Goal: Task Accomplishment & Management: Use online tool/utility

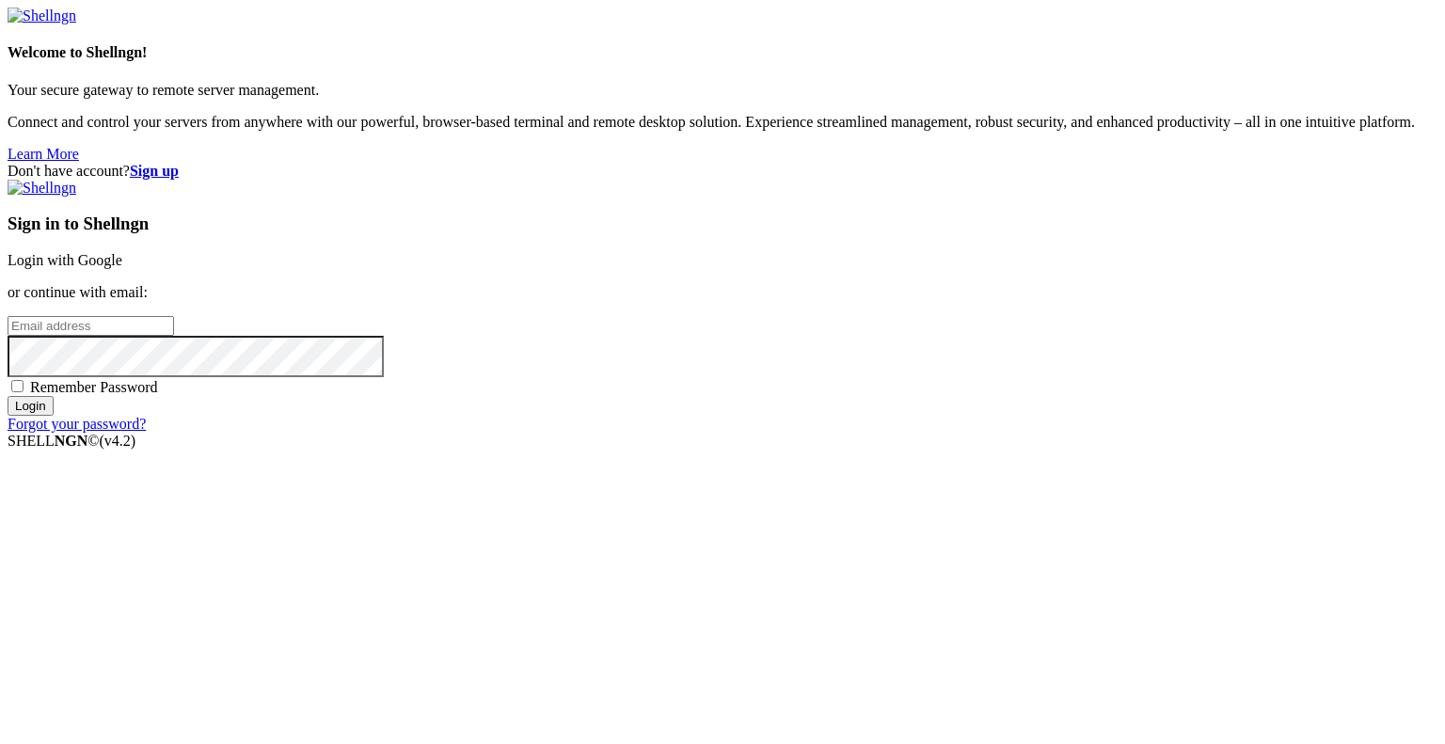
click at [174, 336] on input "email" at bounding box center [91, 326] width 167 height 20
click at [8, 333] on protonpass-control-6c4b at bounding box center [8, 325] width 0 height 16
type input "[EMAIL_ADDRESS][DOMAIN_NAME]"
click at [54, 416] on input "Login" at bounding box center [31, 406] width 46 height 20
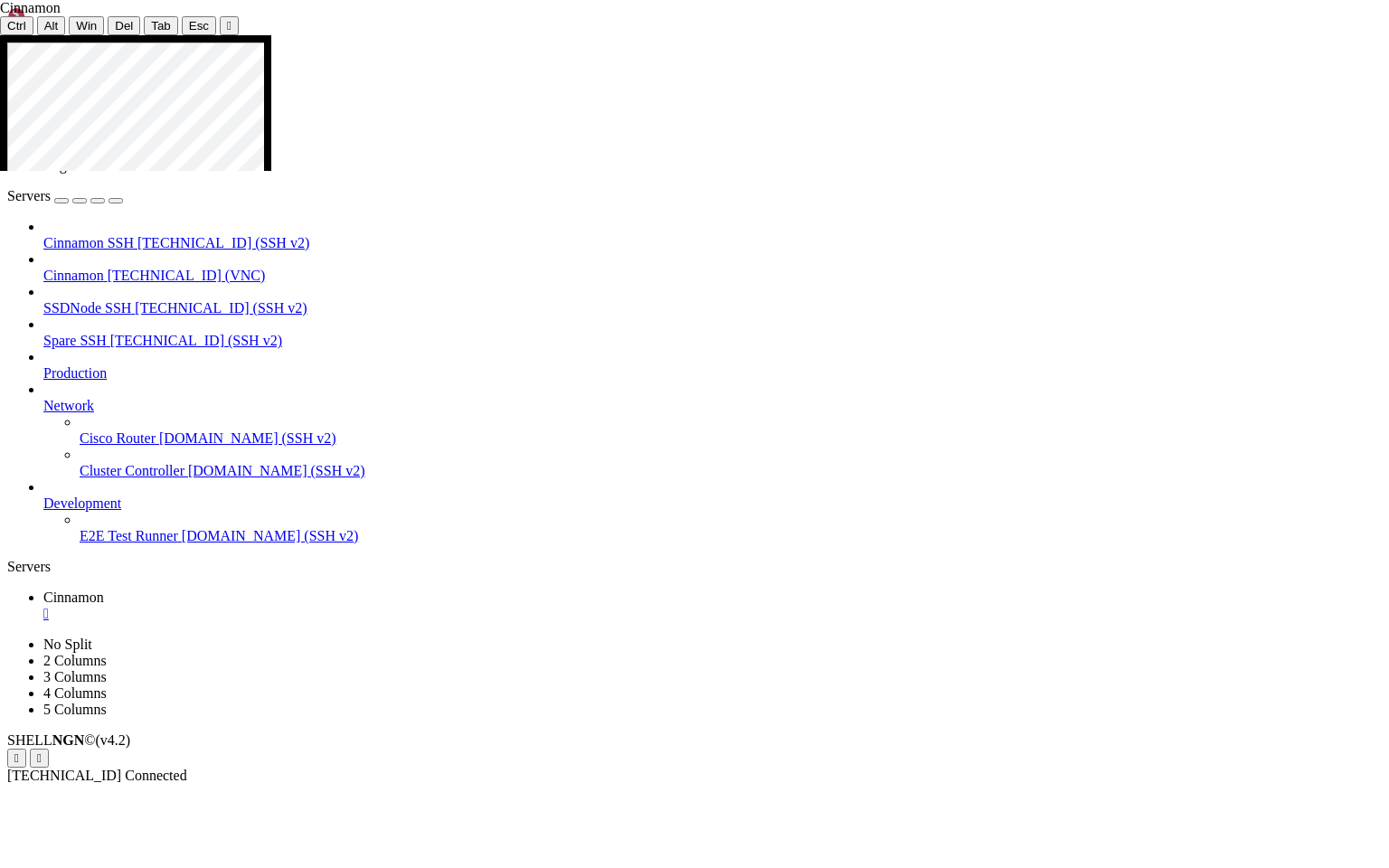
drag, startPoint x: 778, startPoint y: 381, endPoint x: 882, endPoint y: 379, distance: 104.0
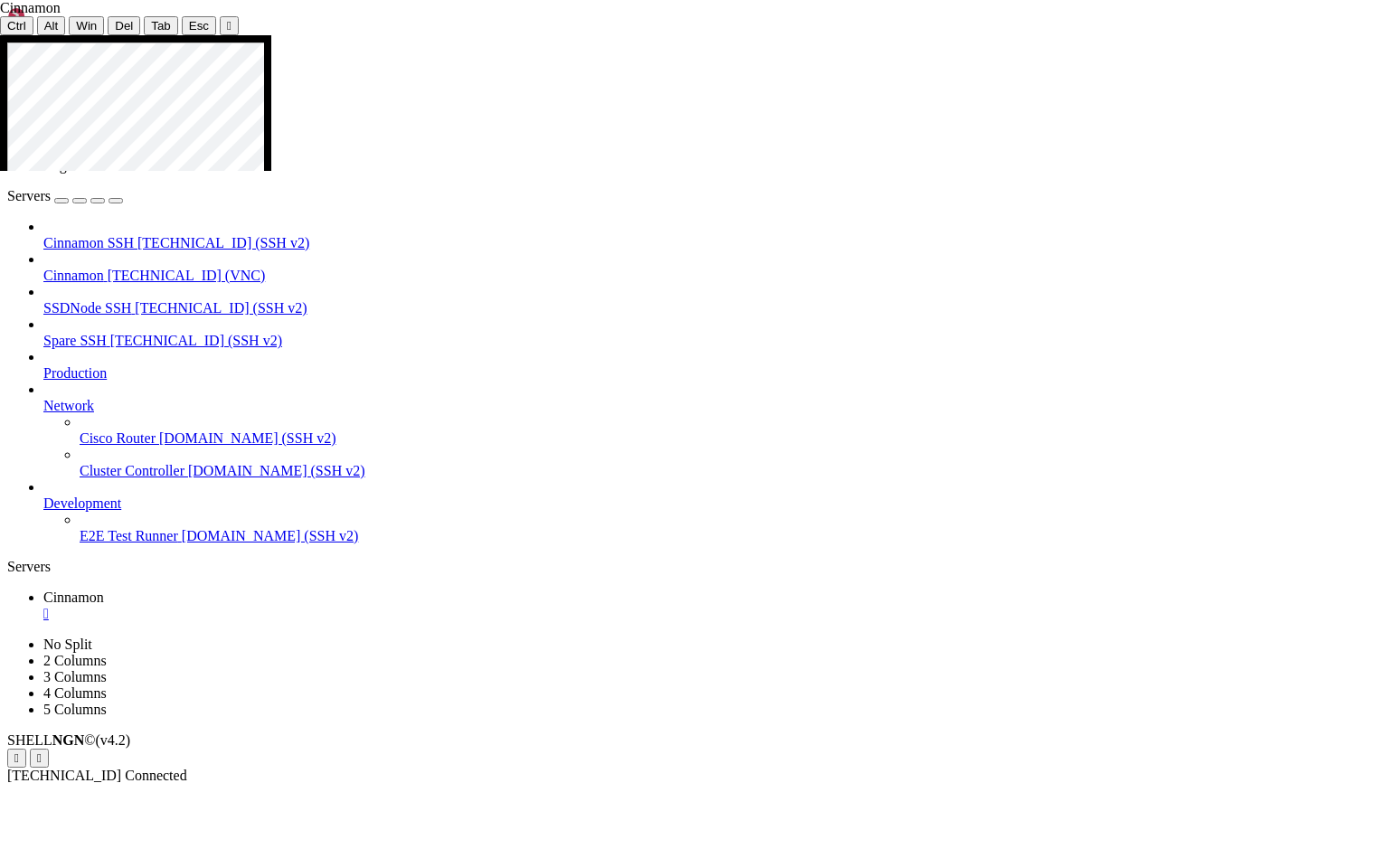
drag, startPoint x: 870, startPoint y: 477, endPoint x: 690, endPoint y: 483, distance: 180.1
drag, startPoint x: 694, startPoint y: 353, endPoint x: 939, endPoint y: 558, distance: 319.5
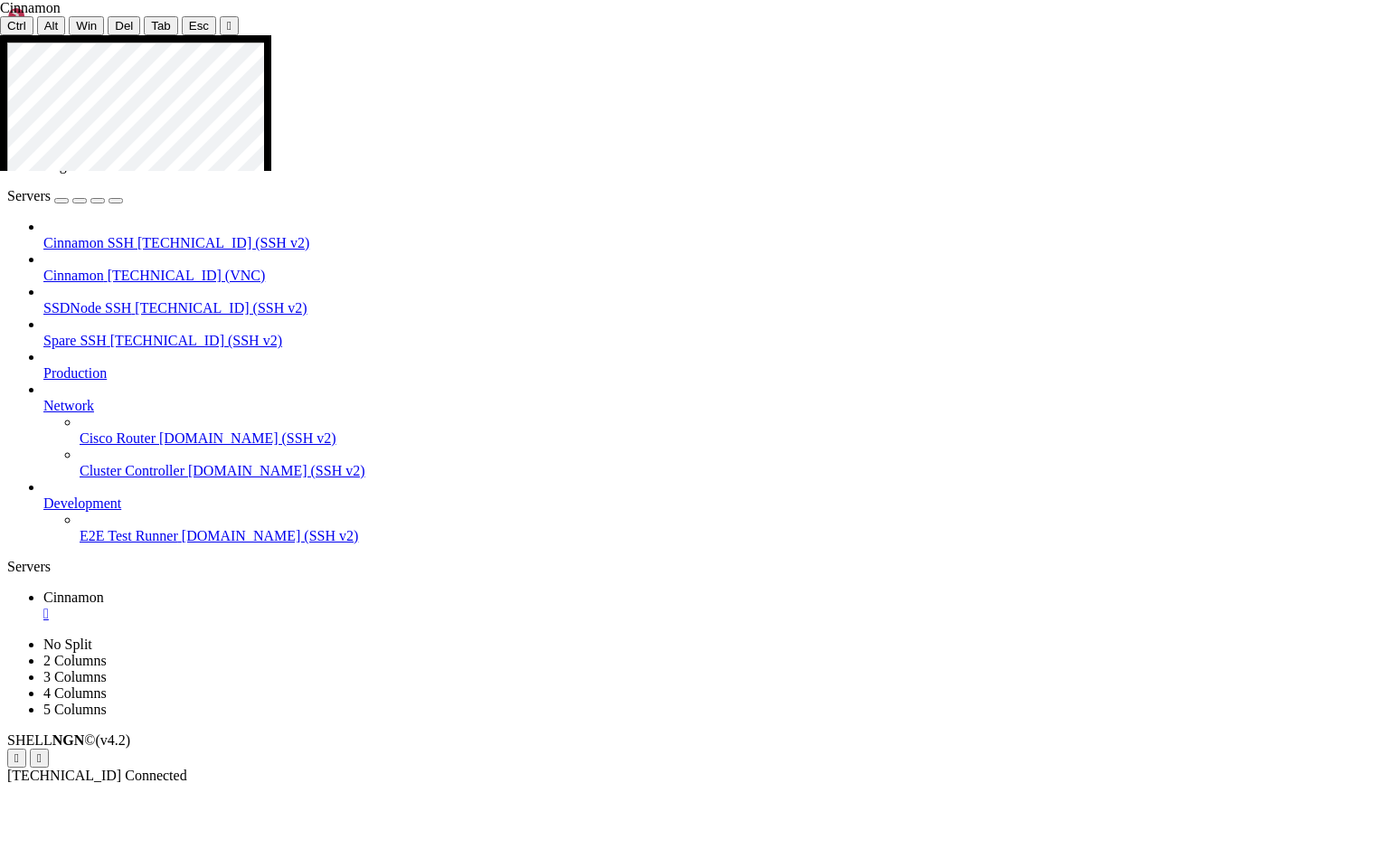
drag, startPoint x: 695, startPoint y: 405, endPoint x: 905, endPoint y: 551, distance: 255.8
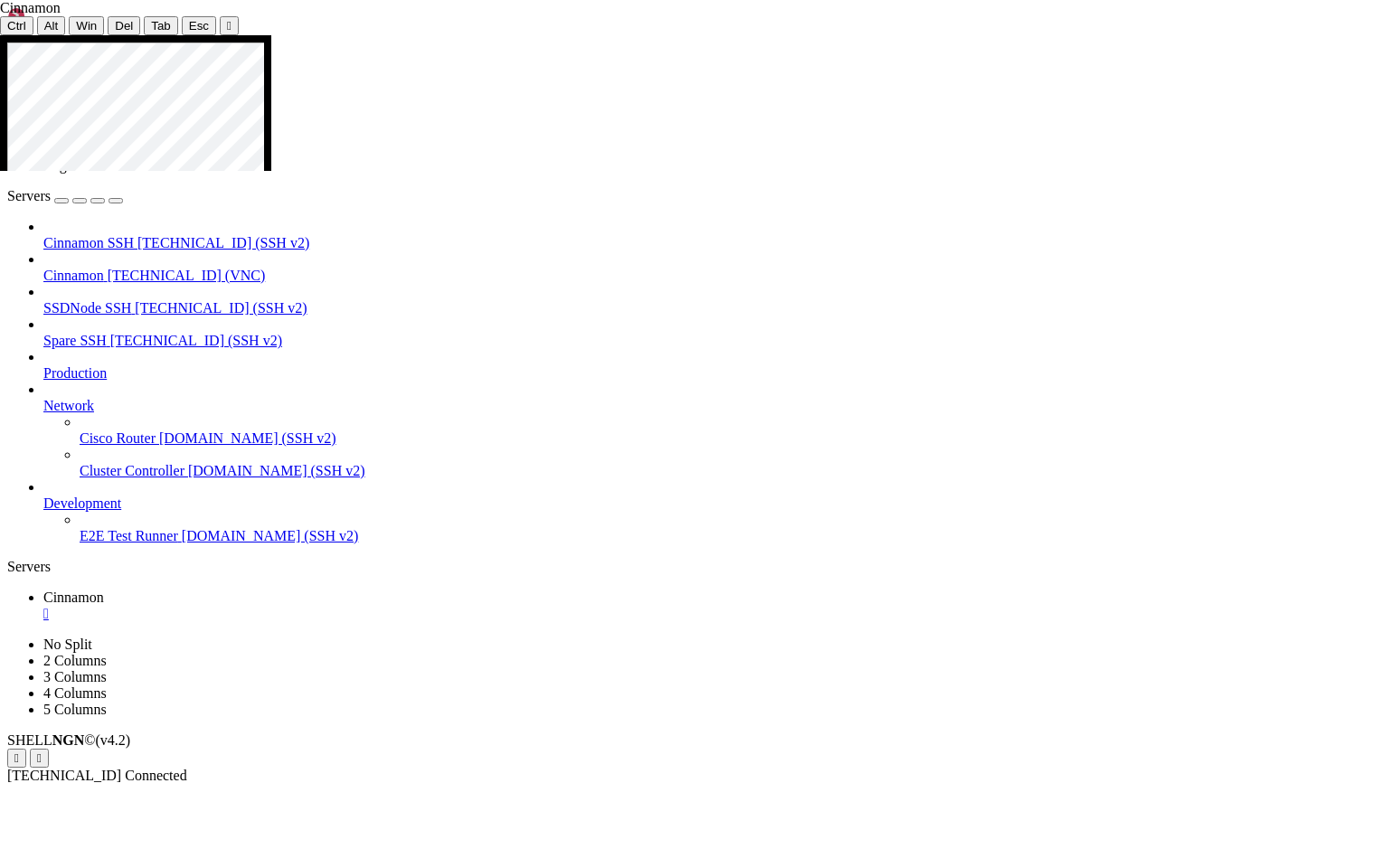
drag, startPoint x: 730, startPoint y: 534, endPoint x: 741, endPoint y: 542, distance: 13.6
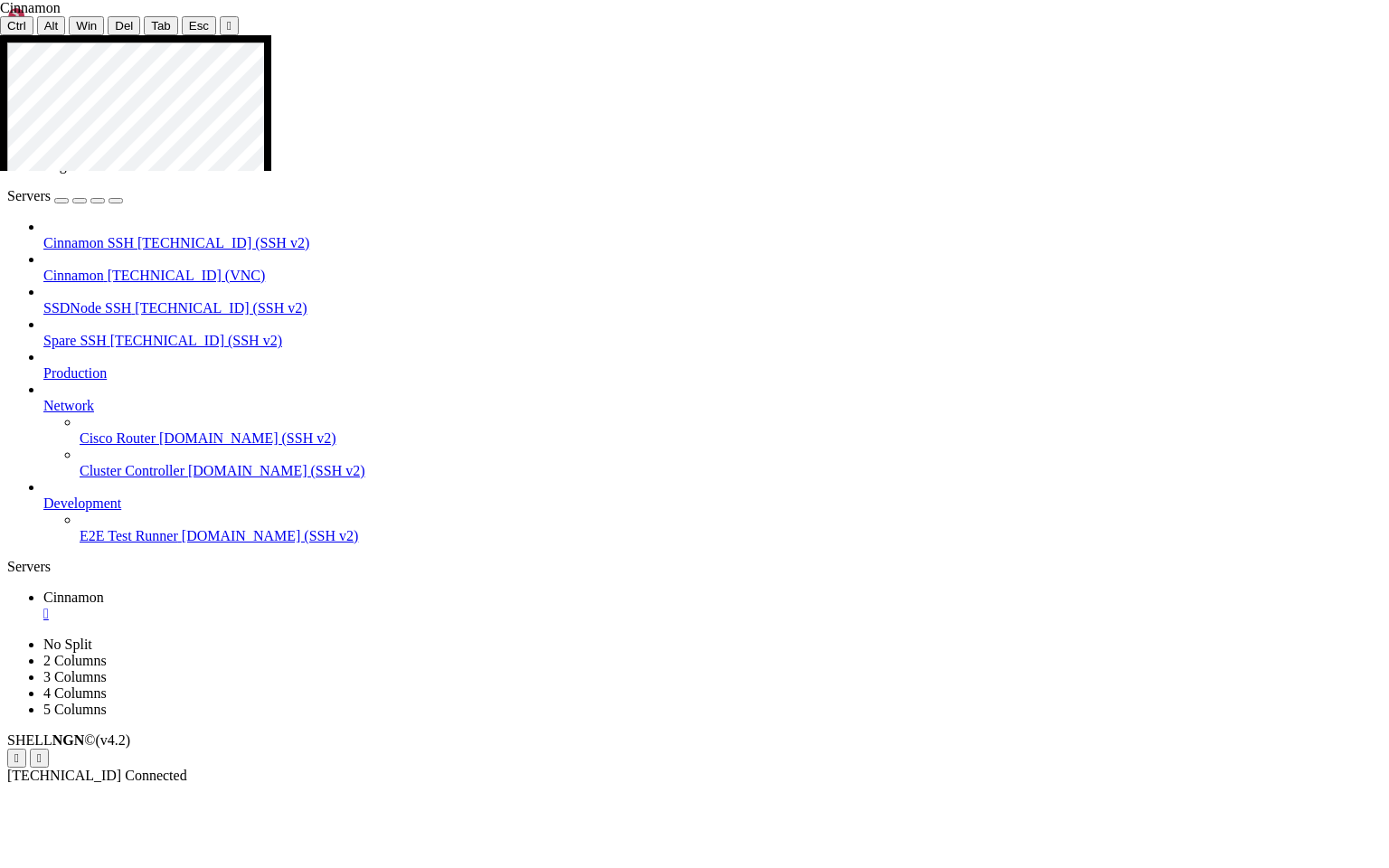
drag, startPoint x: 741, startPoint y: 542, endPoint x: 731, endPoint y: 572, distance: 31.6
drag, startPoint x: 728, startPoint y: 532, endPoint x: 1093, endPoint y: 564, distance: 366.4
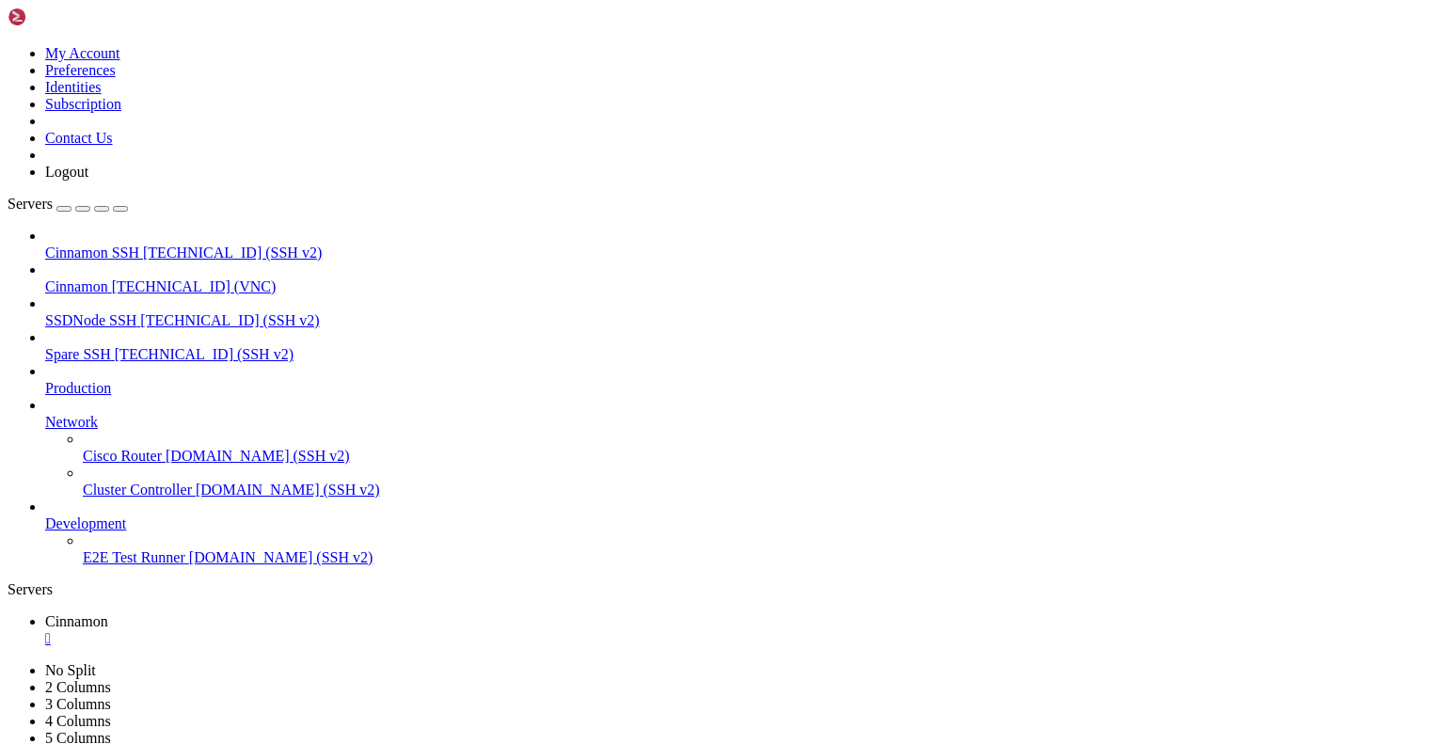
click at [344, 630] on div "" at bounding box center [741, 638] width 1393 height 17
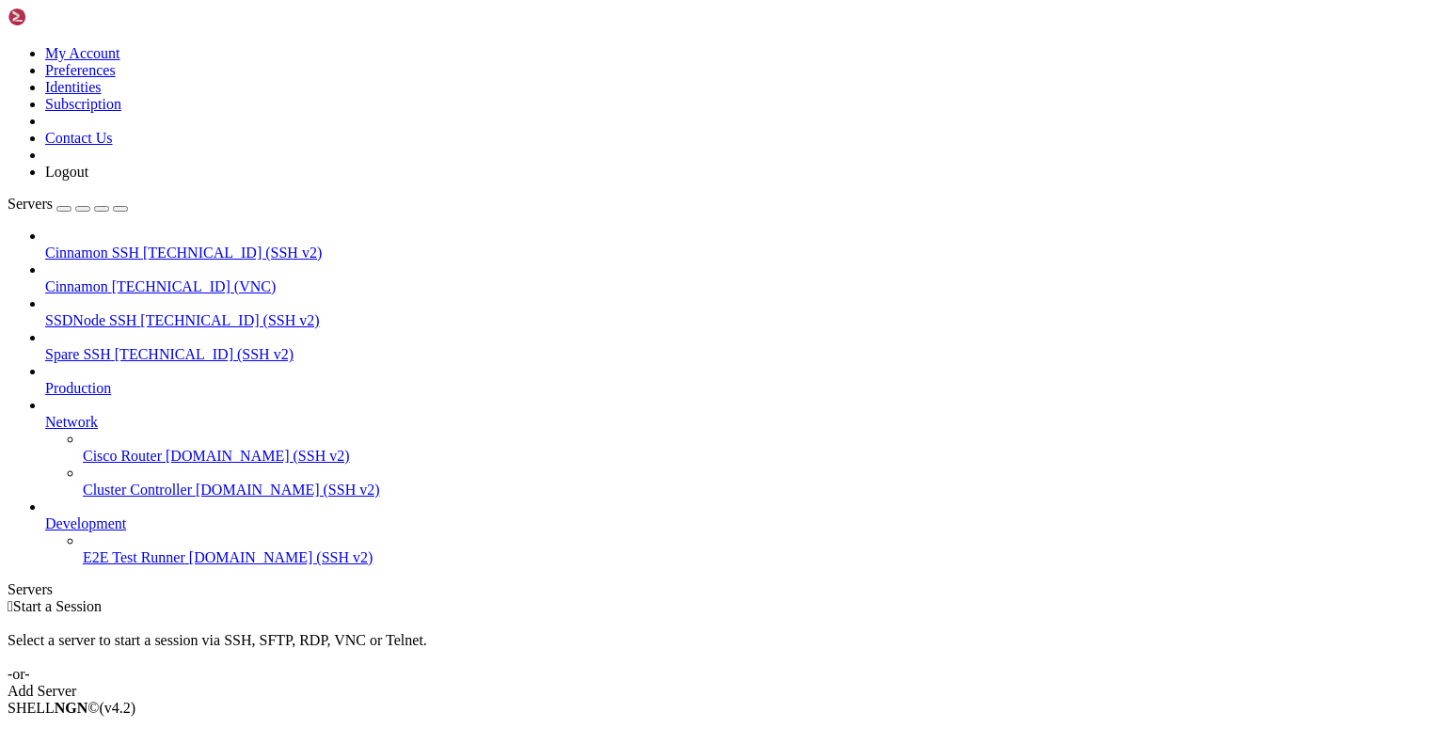
click at [117, 245] on span "Cinnamon SSH" at bounding box center [92, 253] width 94 height 16
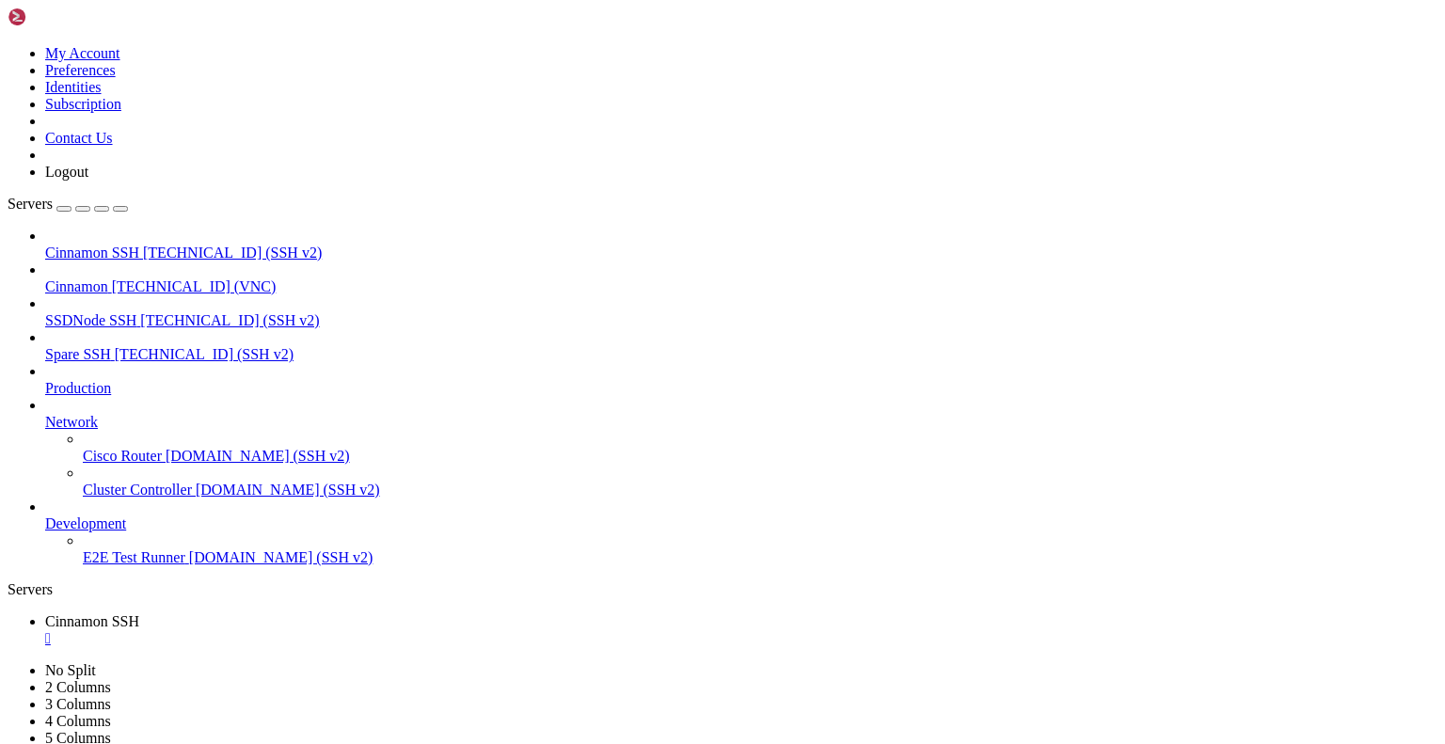
click at [373, 630] on div "" at bounding box center [741, 638] width 1393 height 17
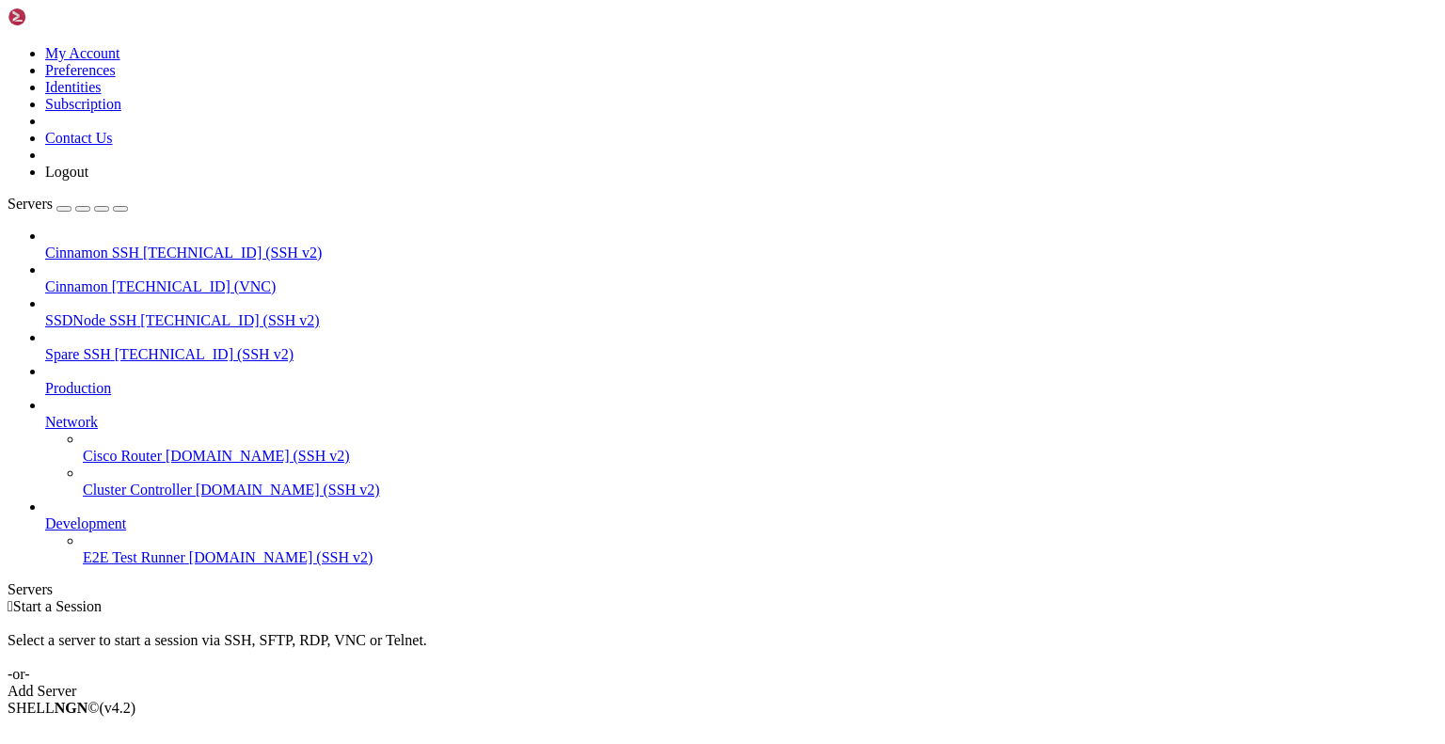
click at [8, 45] on icon at bounding box center [8, 45] width 0 height 0
click at [88, 180] on link "Logout" at bounding box center [66, 172] width 43 height 16
